Goal: Task Accomplishment & Management: Use online tool/utility

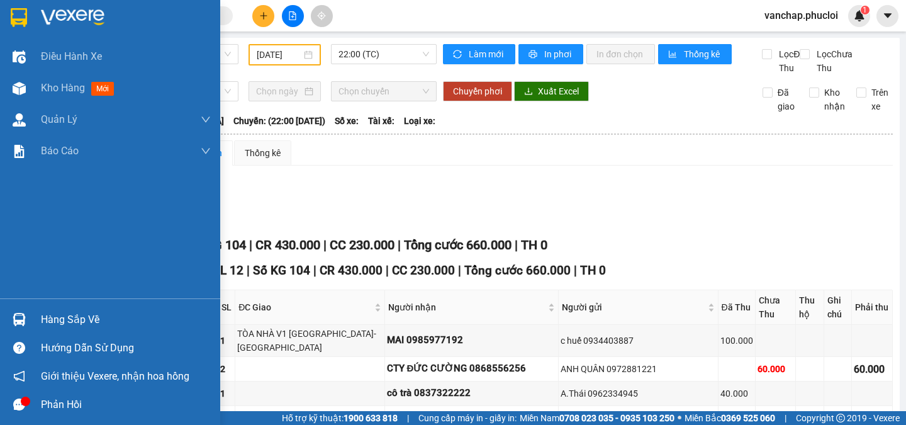
click at [66, 12] on img at bounding box center [73, 17] width 64 height 19
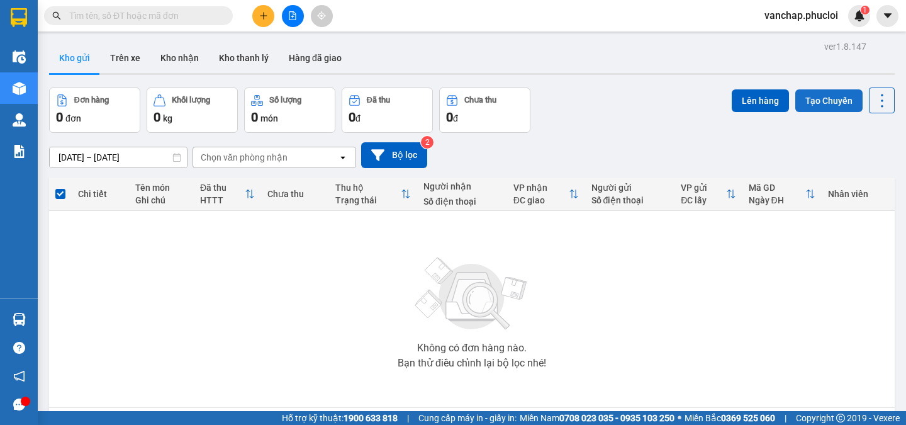
click at [811, 101] on button "Tạo Chuyến" at bounding box center [828, 100] width 67 height 23
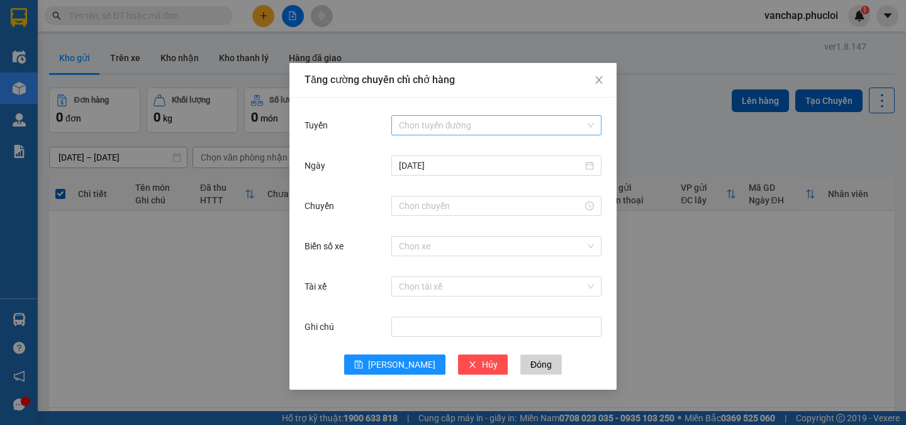
click at [476, 126] on input "Tuyến" at bounding box center [492, 125] width 186 height 19
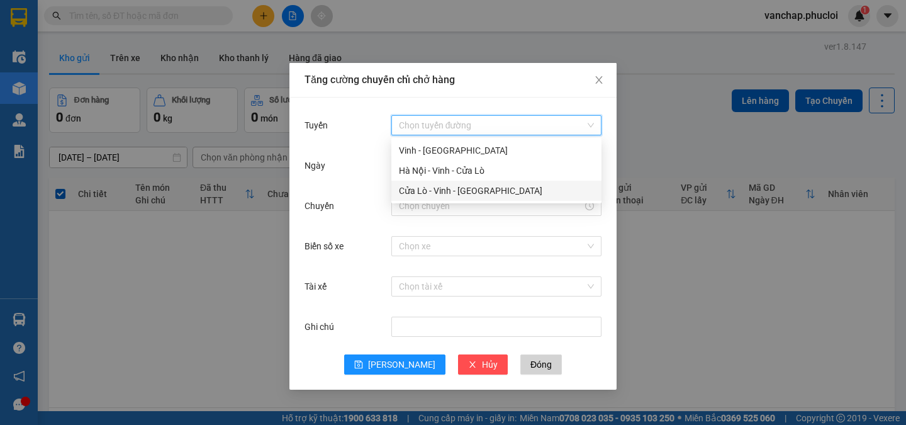
click at [425, 192] on div "Cửa Lò - Vinh - [GEOGRAPHIC_DATA]" at bounding box center [496, 191] width 195 height 14
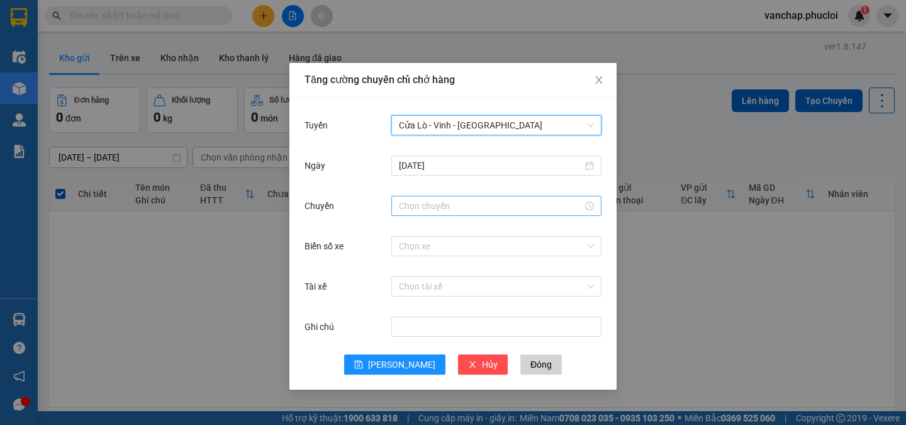
click at [433, 206] on input "Chuyến" at bounding box center [491, 206] width 184 height 14
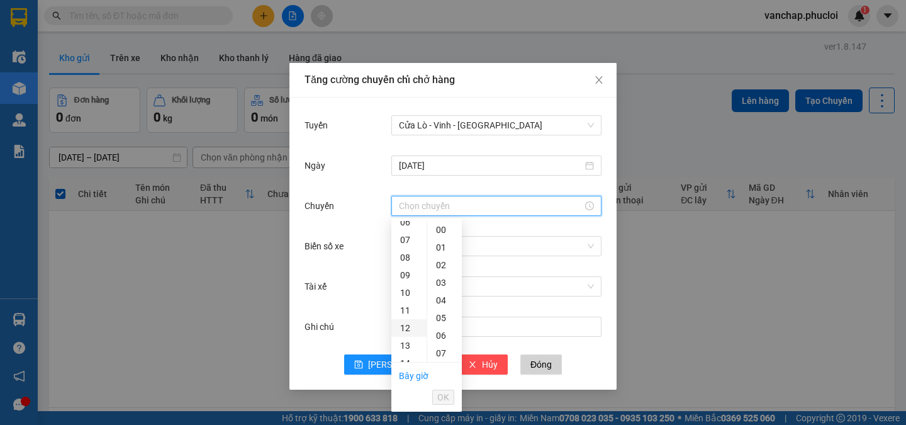
click at [404, 325] on div "12" at bounding box center [408, 328] width 35 height 18
type input "12:00"
click at [439, 394] on span "OK" at bounding box center [443, 397] width 12 height 14
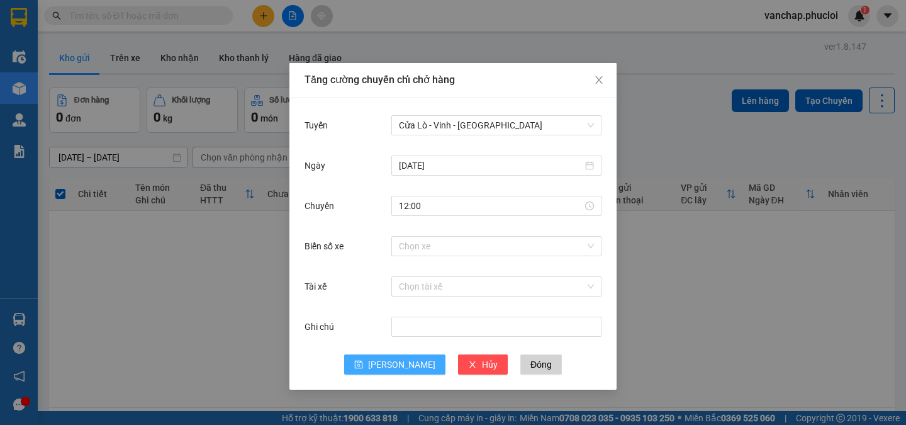
click at [389, 365] on button "[PERSON_NAME]" at bounding box center [394, 364] width 101 height 20
click at [530, 365] on span "Đóng" at bounding box center [540, 364] width 21 height 14
